Goal: Task Accomplishment & Management: Manage account settings

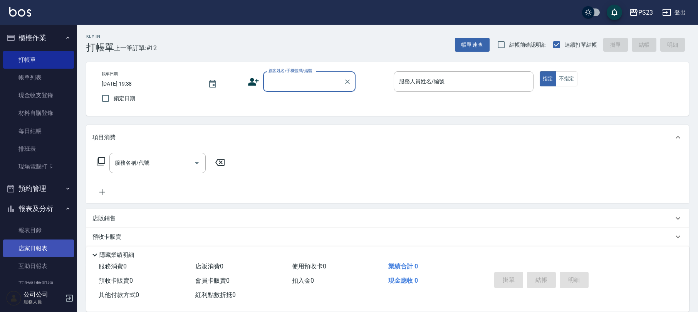
scroll to position [51, 0]
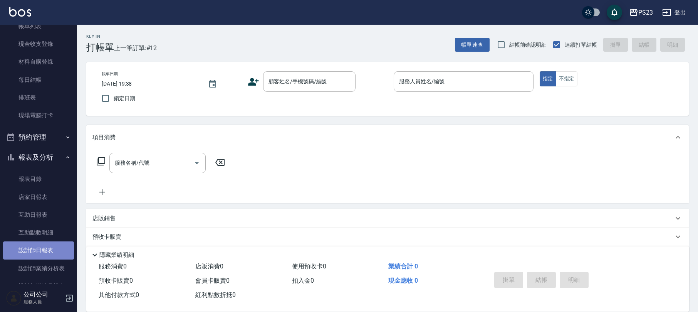
click at [45, 250] on link "設計師日報表" at bounding box center [38, 250] width 71 height 18
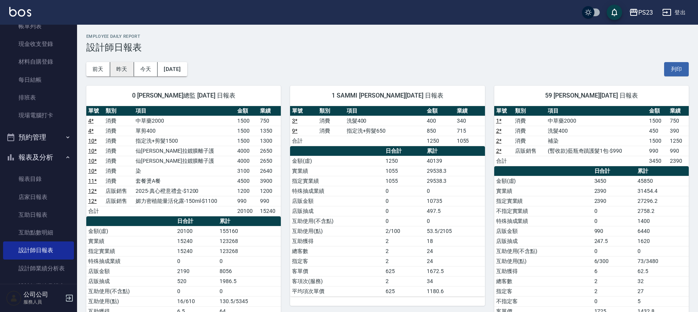
click at [123, 68] on button "昨天" at bounding box center [122, 69] width 24 height 14
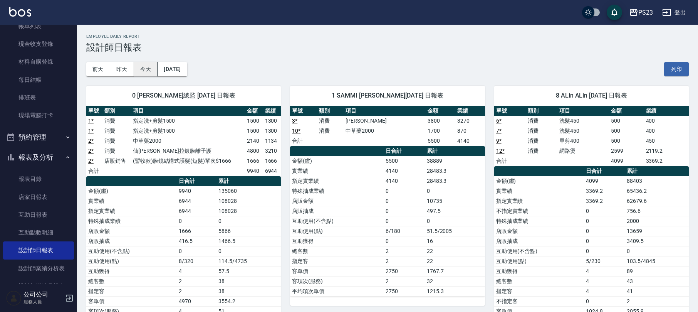
click at [125, 59] on div "[DATE] [DATE] [DATE] [DATE] 列印" at bounding box center [387, 69] width 603 height 33
click at [148, 73] on button "今天" at bounding box center [146, 69] width 24 height 14
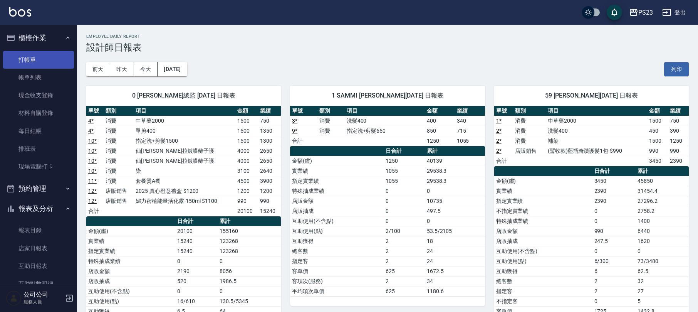
click at [25, 58] on link "打帳單" at bounding box center [38, 60] width 71 height 18
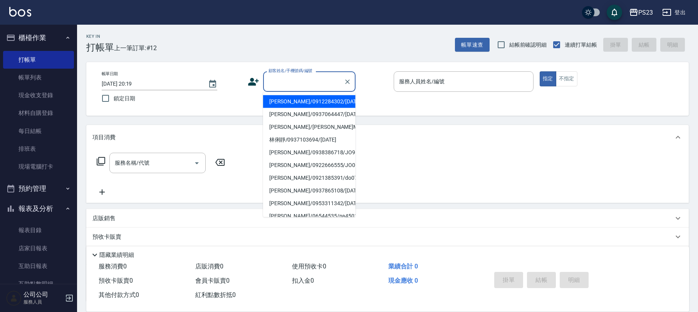
click at [297, 85] on input "顧客姓名/手機號碼/編號" at bounding box center [304, 81] width 74 height 13
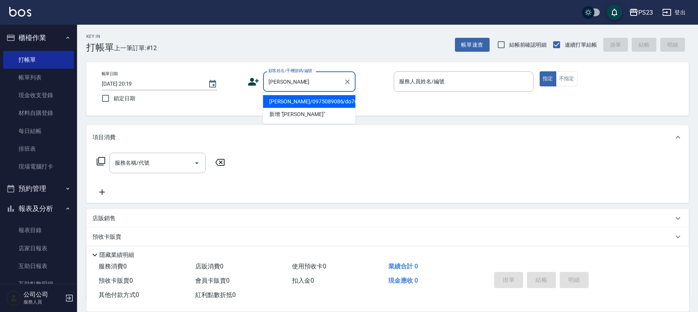
click at [319, 103] on li "[PERSON_NAME]/0975089086/do760630" at bounding box center [309, 101] width 92 height 13
type input "[PERSON_NAME]/0975089086/do760630"
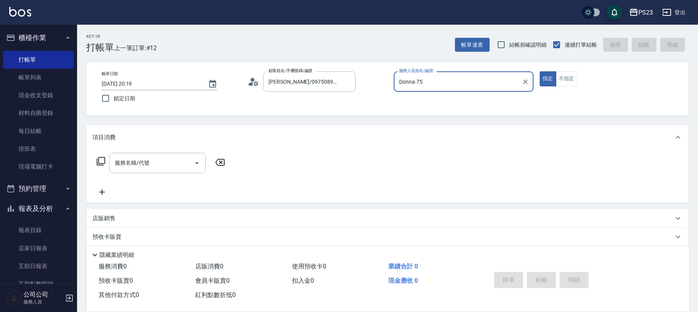
type input "Donna-75"
click at [102, 162] on icon at bounding box center [100, 160] width 9 height 9
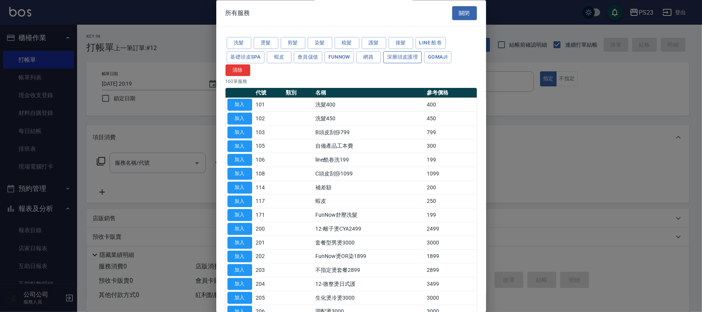
click at [399, 60] on button "深層頭皮護理" at bounding box center [402, 57] width 39 height 12
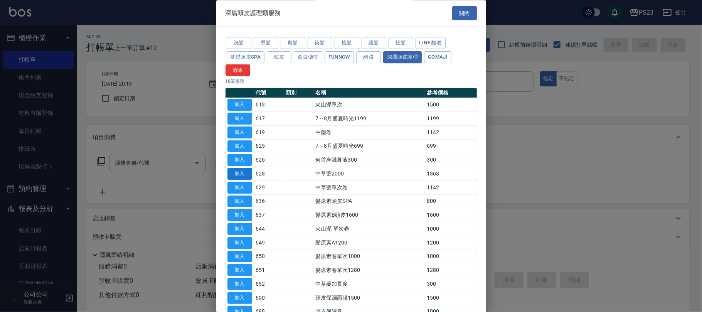
click at [239, 173] on button "加入" at bounding box center [239, 174] width 25 height 12
type input "中草藥2000(628)"
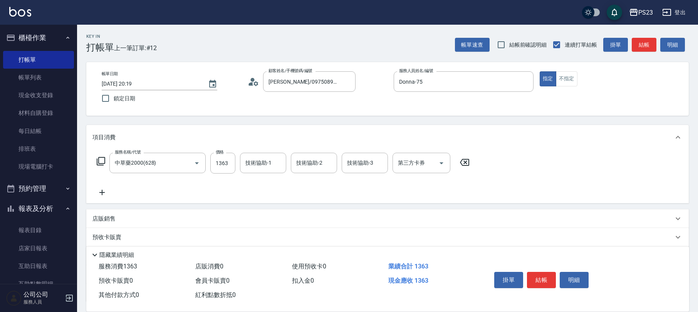
click at [100, 161] on icon at bounding box center [100, 160] width 9 height 9
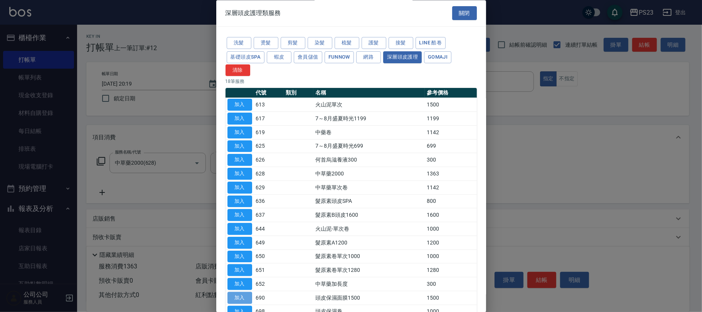
click at [240, 297] on button "加入" at bounding box center [239, 298] width 25 height 12
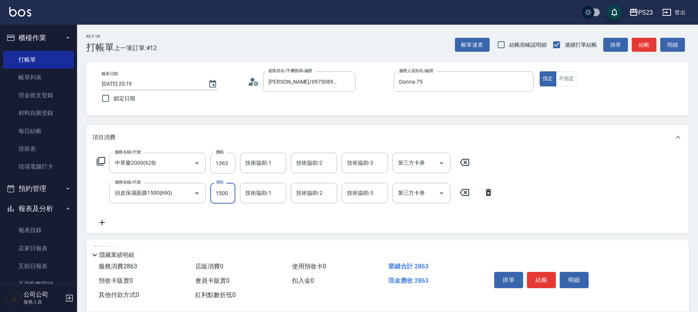
click at [222, 195] on input "1500" at bounding box center [222, 193] width 25 height 21
type input "1530"
type input "Donna-75"
click at [226, 164] on input "1363" at bounding box center [222, 163] width 25 height 21
click at [225, 165] on input "1363" at bounding box center [222, 163] width 25 height 21
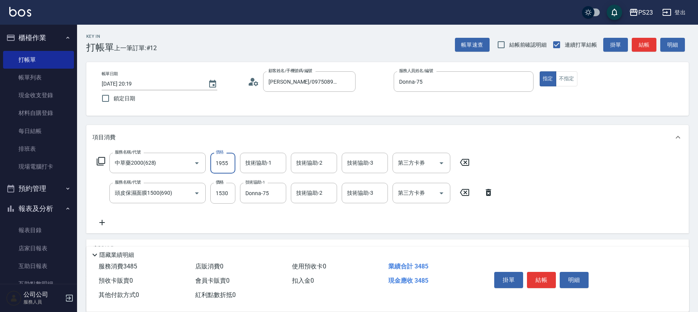
type input "1955"
type input "Donna-75"
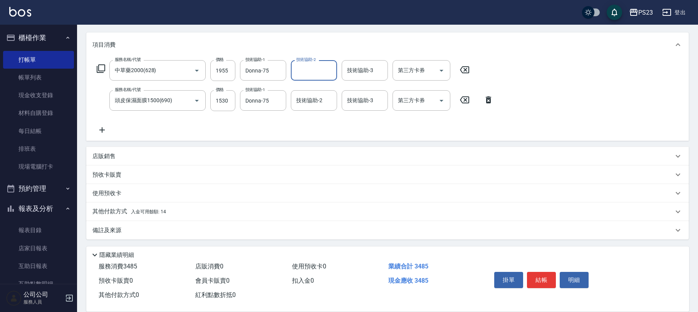
click at [201, 208] on div "其他付款方式 入金可用餘額: 14" at bounding box center [382, 211] width 581 height 8
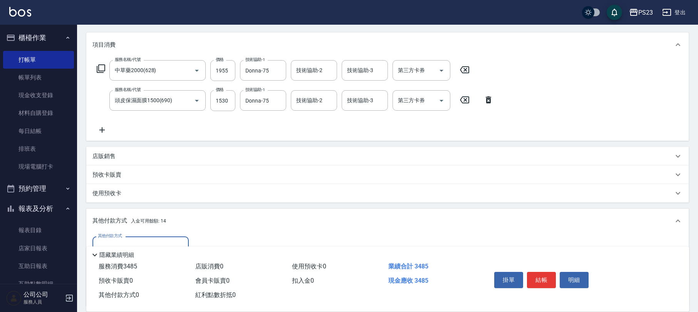
scroll to position [183, 0]
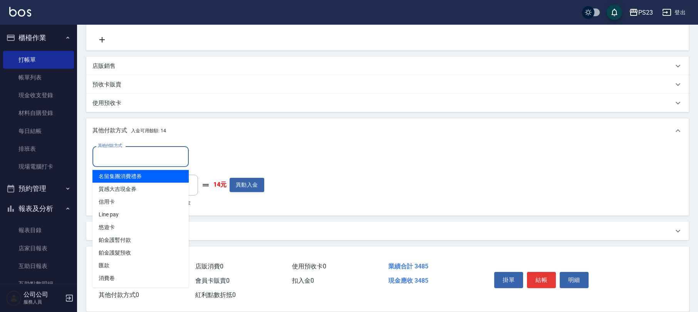
click at [176, 160] on input "其他付款方式" at bounding box center [140, 156] width 89 height 13
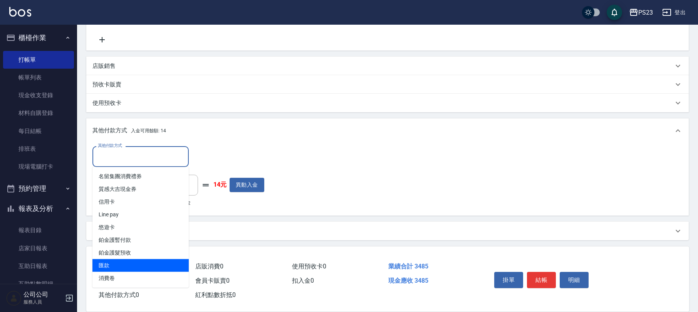
click at [168, 264] on span "匯款" at bounding box center [140, 265] width 96 height 13
type input "匯款"
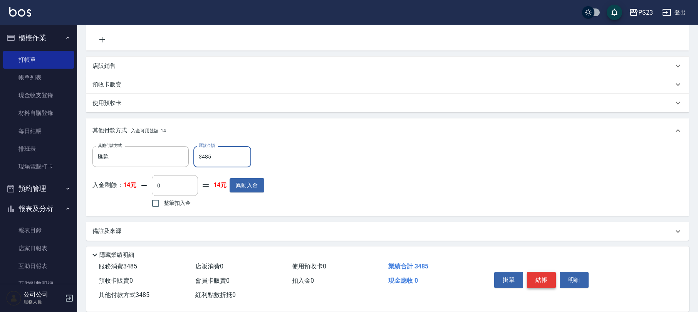
type input "3485"
click at [544, 272] on button "結帳" at bounding box center [541, 280] width 29 height 16
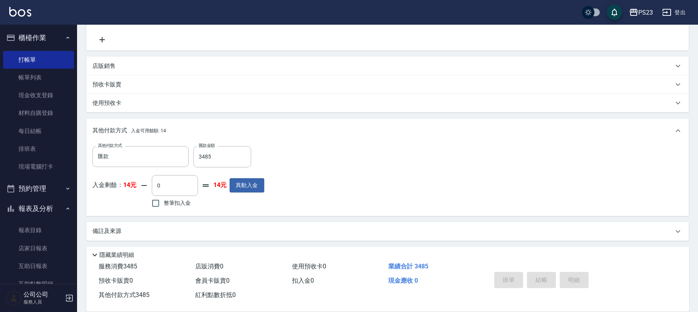
type input "[DATE] 20:46"
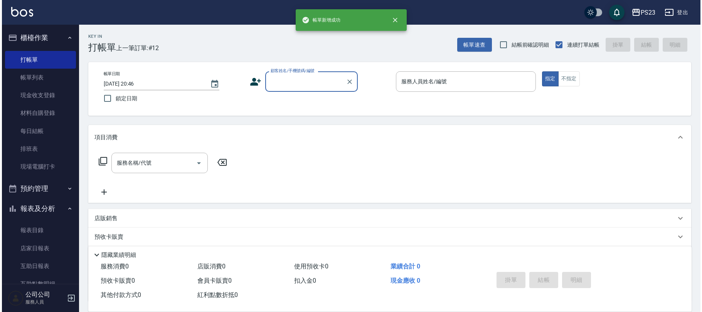
scroll to position [0, 0]
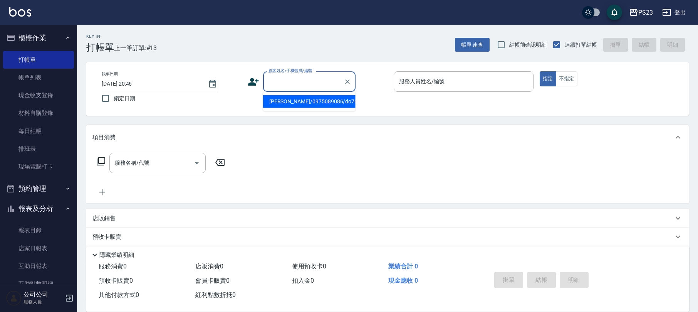
click at [291, 81] on input "顧客姓名/手機號碼/編號" at bounding box center [304, 81] width 74 height 13
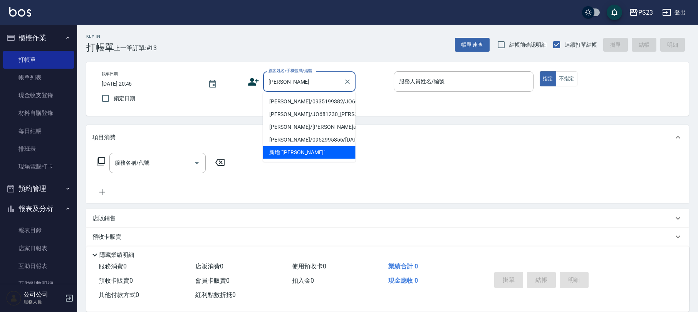
click at [306, 101] on li "[PERSON_NAME]/0935199382/JO601230" at bounding box center [309, 101] width 92 height 13
type input "[PERSON_NAME]/0935199382/JO601230"
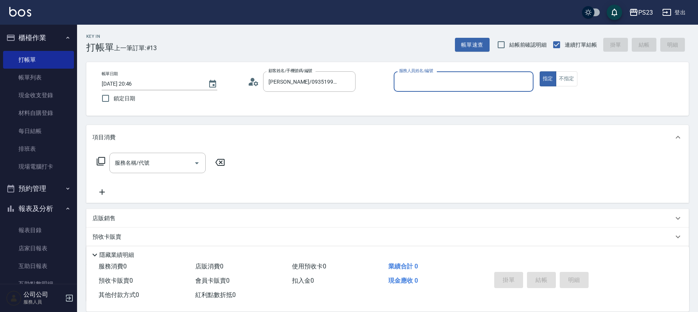
type input "[PERSON_NAME]-89"
click at [96, 162] on icon at bounding box center [100, 160] width 9 height 9
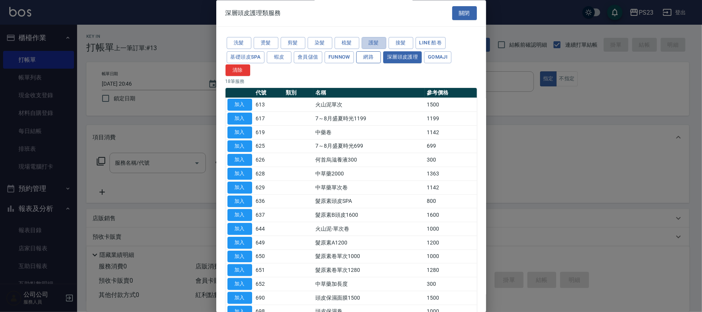
drag, startPoint x: 373, startPoint y: 42, endPoint x: 361, endPoint y: 64, distance: 24.5
click at [373, 42] on button "護髮" at bounding box center [373, 43] width 25 height 12
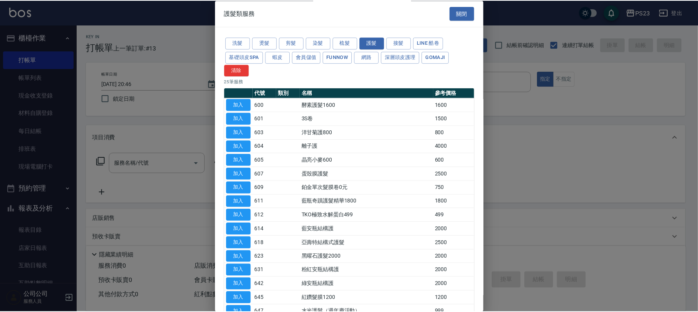
scroll to position [154, 0]
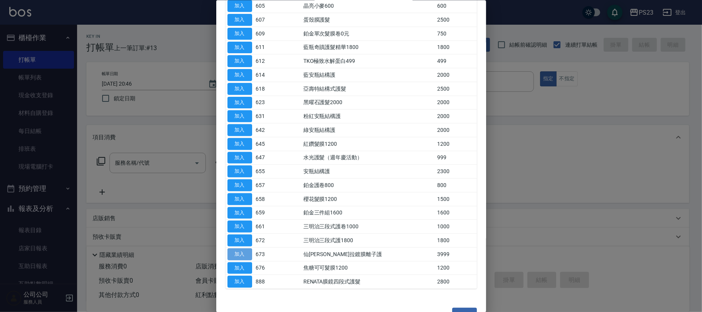
click at [236, 259] on button "加入" at bounding box center [239, 254] width 25 height 12
type input "仙[PERSON_NAME]拉鍍膜離子護(673)"
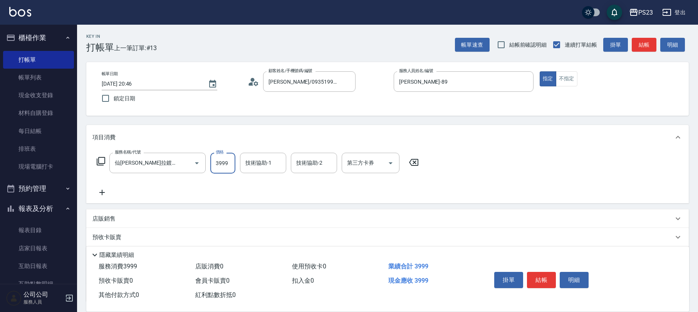
click at [221, 170] on input "3999" at bounding box center [222, 163] width 25 height 21
type input "6000"
type input "[PERSON_NAME]-89"
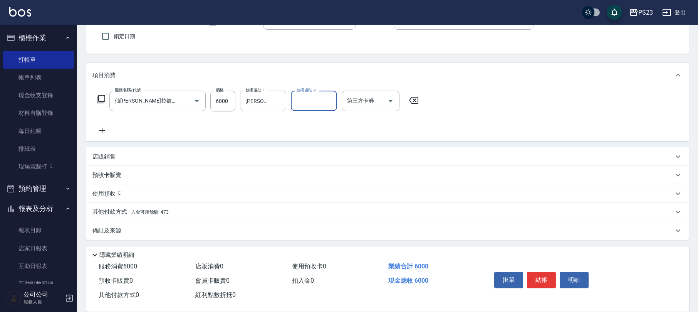
click at [234, 210] on div "其他付款方式 入金可用餘額: 473" at bounding box center [382, 212] width 581 height 8
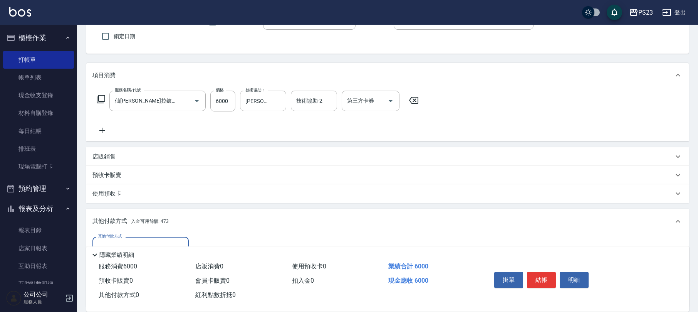
scroll to position [153, 0]
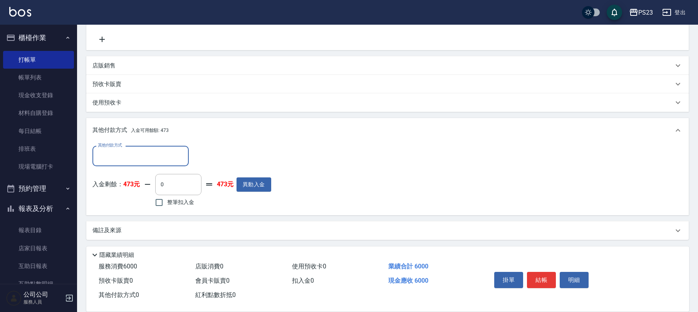
click at [174, 159] on input "其他付款方式" at bounding box center [140, 155] width 89 height 13
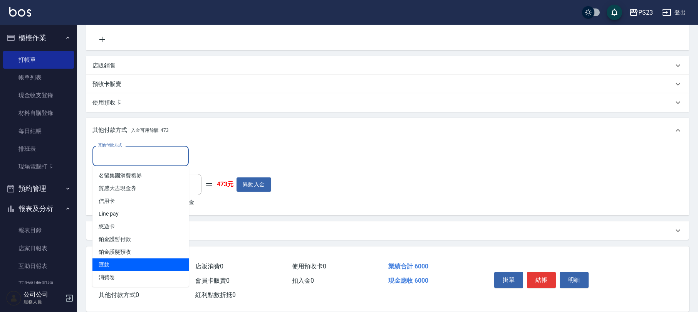
click at [127, 267] on span "匯款" at bounding box center [140, 264] width 96 height 13
type input "匯款"
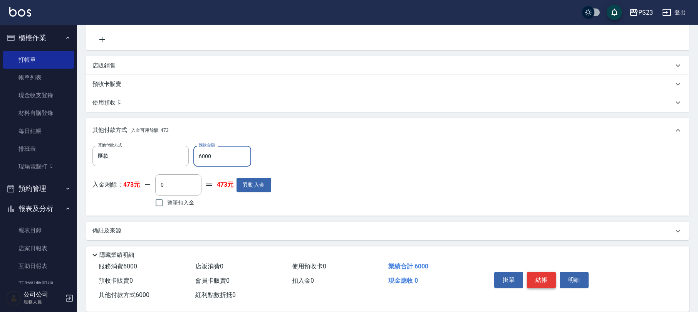
type input "6000"
click at [544, 277] on button "結帳" at bounding box center [541, 280] width 29 height 16
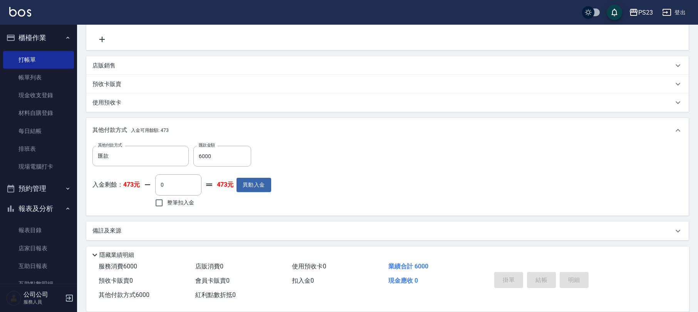
type input "[DATE] 20:48"
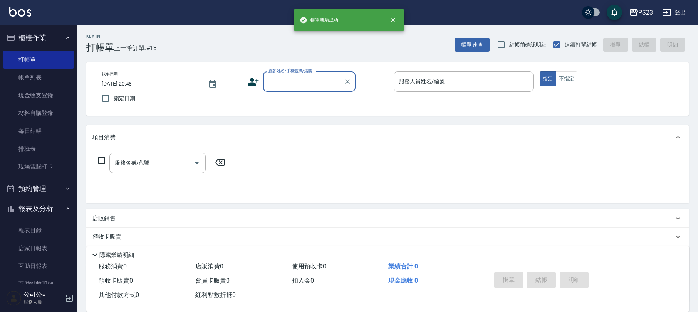
scroll to position [0, 0]
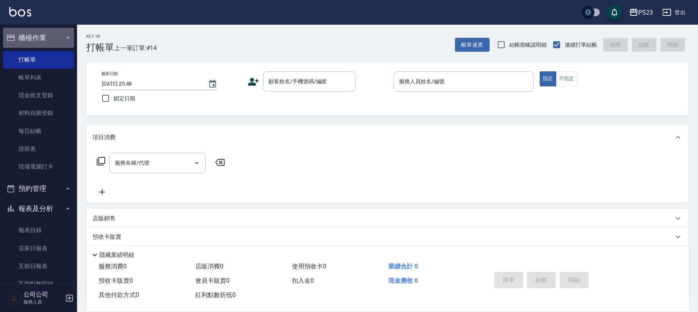
click at [51, 39] on button "櫃檯作業" at bounding box center [38, 38] width 71 height 20
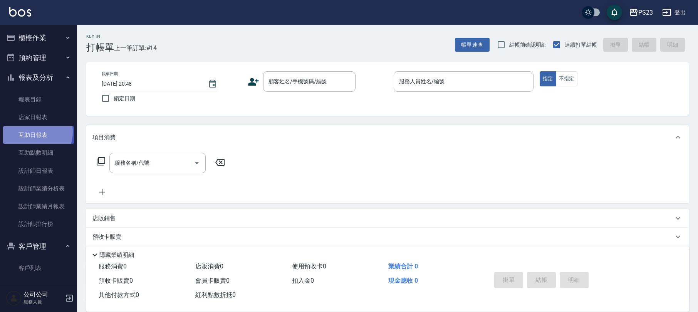
click at [34, 133] on link "互助日報表" at bounding box center [38, 135] width 71 height 18
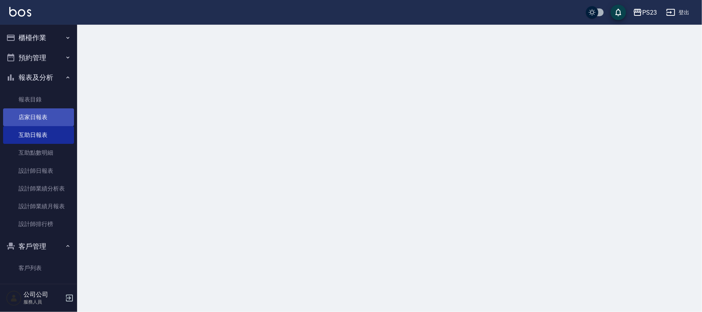
click at [39, 115] on link "店家日報表" at bounding box center [38, 117] width 71 height 18
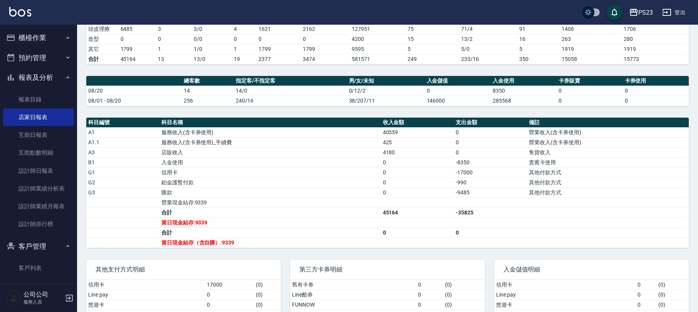
scroll to position [180, 0]
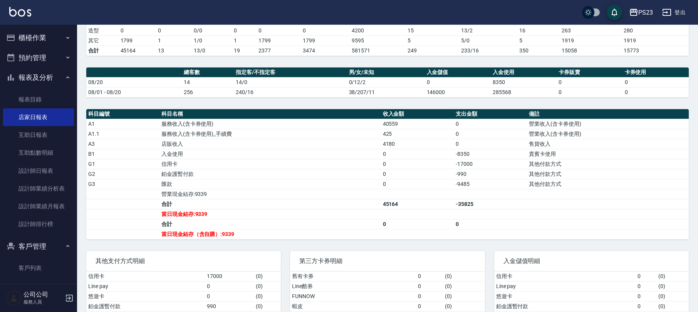
drag, startPoint x: 34, startPoint y: 38, endPoint x: 36, endPoint y: 47, distance: 9.1
click at [35, 38] on button "櫃檯作業" at bounding box center [38, 38] width 71 height 20
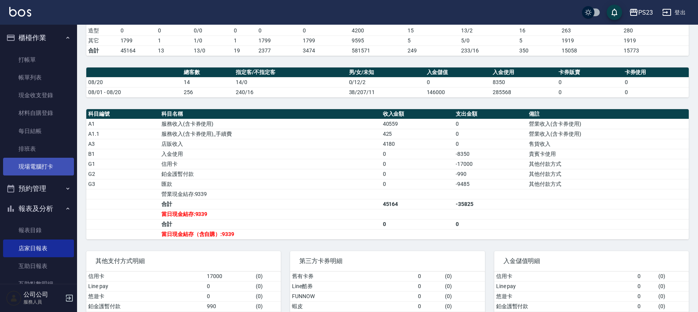
click at [49, 163] on link "現場電腦打卡" at bounding box center [38, 167] width 71 height 18
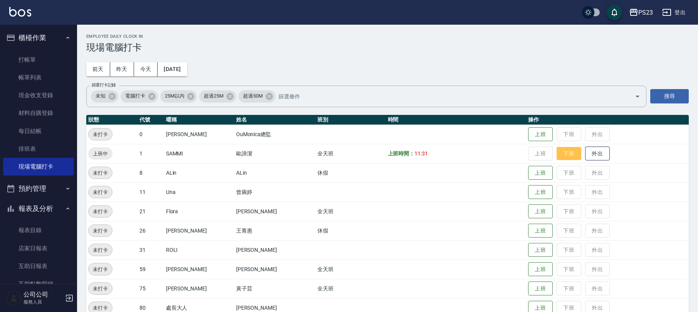
click at [559, 152] on button "下班" at bounding box center [569, 153] width 25 height 13
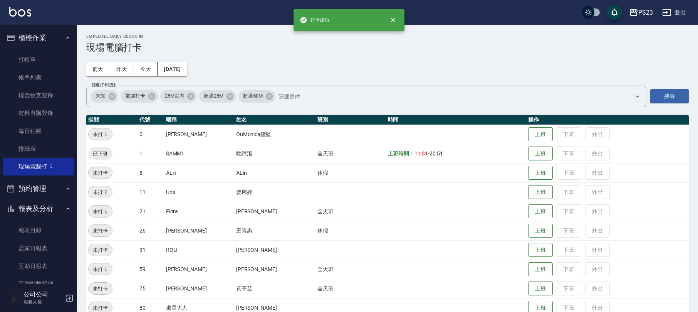
scroll to position [34, 0]
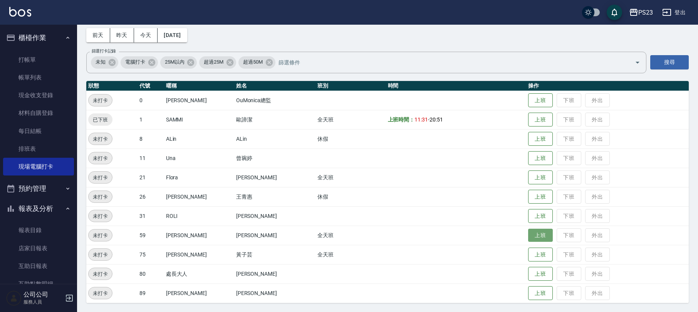
click at [531, 233] on button "上班" at bounding box center [540, 234] width 25 height 13
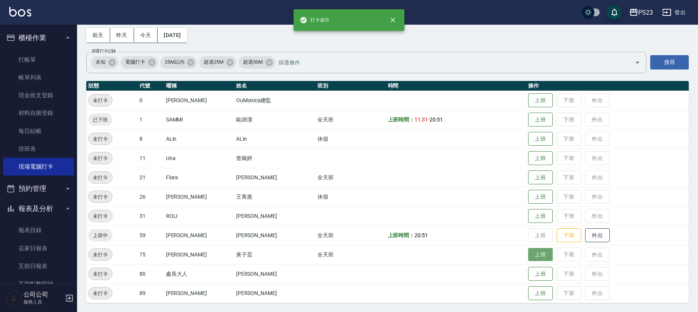
click at [529, 251] on button "上班" at bounding box center [540, 254] width 25 height 13
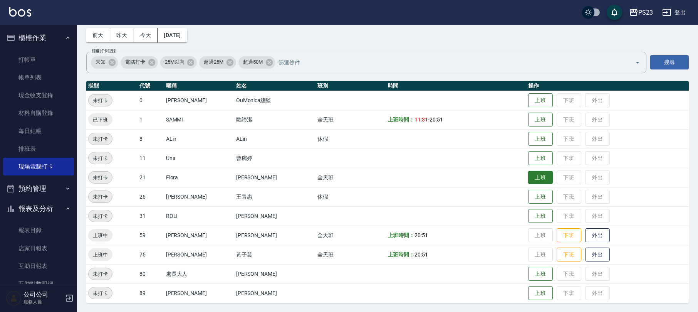
click at [528, 181] on button "上班" at bounding box center [540, 177] width 25 height 13
click at [566, 181] on button "下班" at bounding box center [569, 177] width 25 height 13
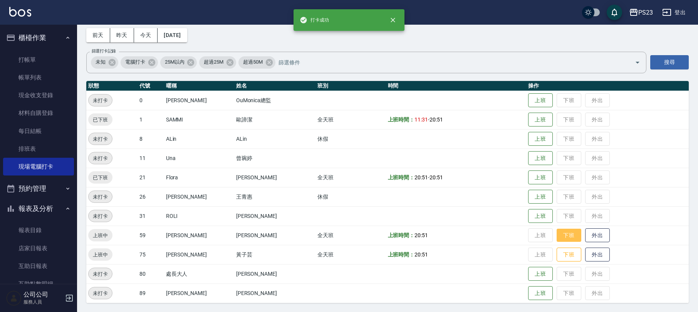
click at [560, 235] on button "下班" at bounding box center [569, 234] width 25 height 13
click at [557, 260] on button "下班" at bounding box center [569, 254] width 25 height 13
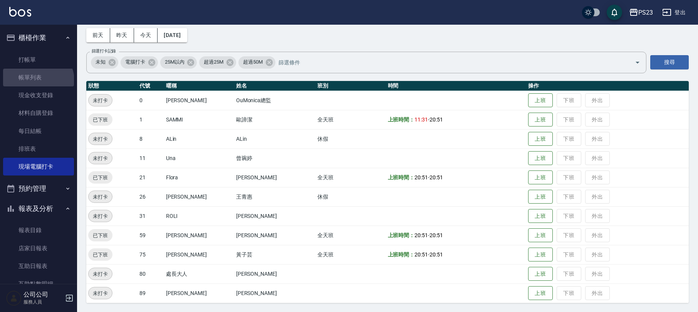
drag, startPoint x: 37, startPoint y: 81, endPoint x: 122, endPoint y: 131, distance: 98.3
click at [38, 81] on link "帳單列表" at bounding box center [38, 78] width 71 height 18
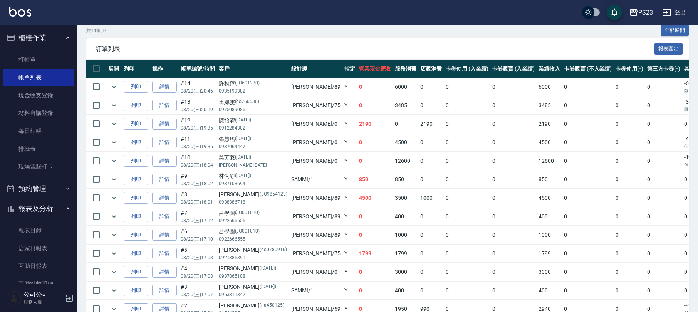
scroll to position [221, 0]
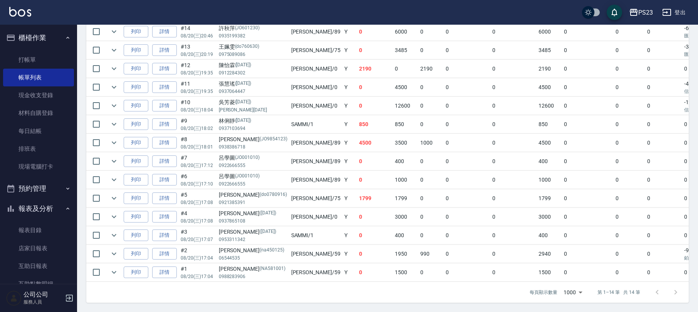
click at [28, 35] on button "櫃檯作業" at bounding box center [38, 38] width 71 height 20
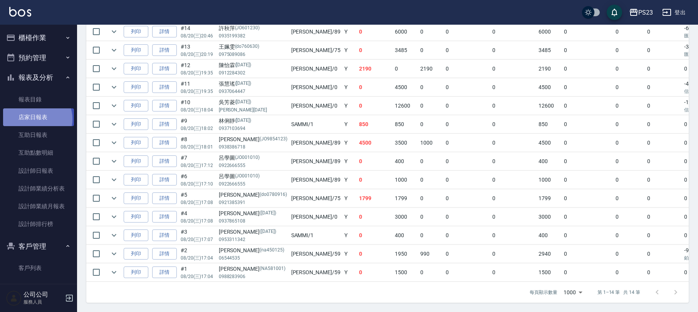
click at [35, 119] on link "店家日報表" at bounding box center [38, 117] width 71 height 18
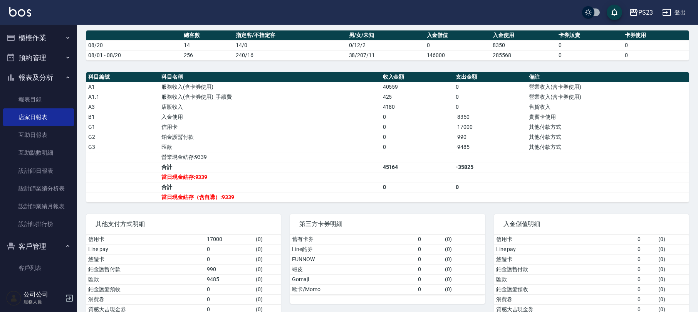
scroll to position [223, 0]
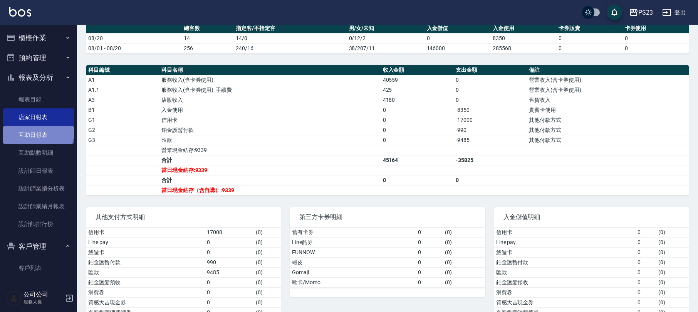
click at [37, 131] on link "互助日報表" at bounding box center [38, 135] width 71 height 18
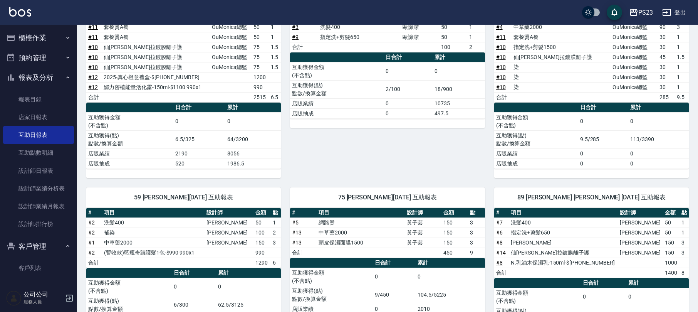
scroll to position [176, 0]
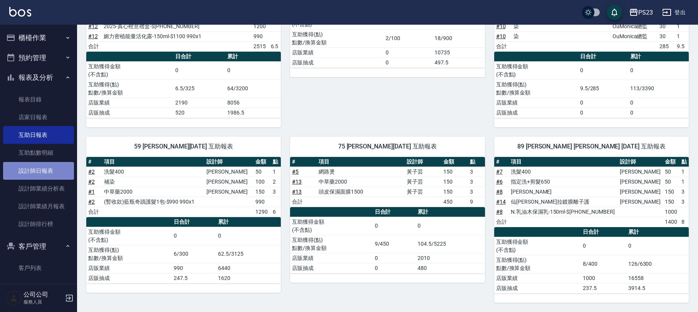
click at [42, 171] on link "設計師日報表" at bounding box center [38, 171] width 71 height 18
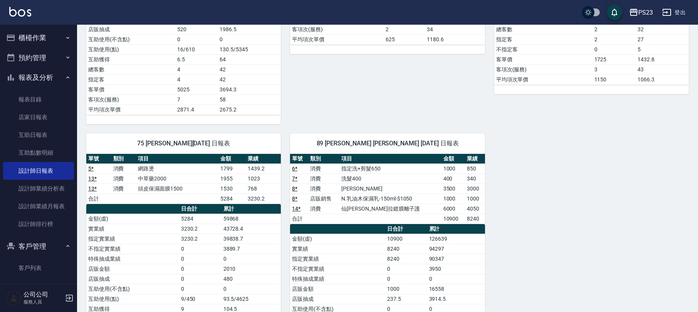
scroll to position [354, 0]
